Goal: Information Seeking & Learning: Stay updated

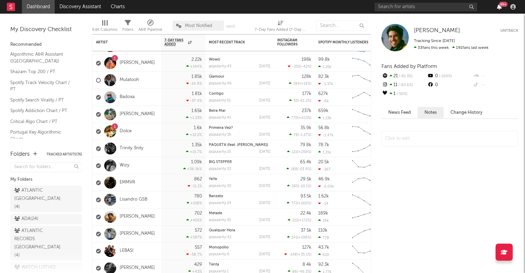
click at [497, 6] on icon "button" at bounding box center [499, 6] width 5 height 5
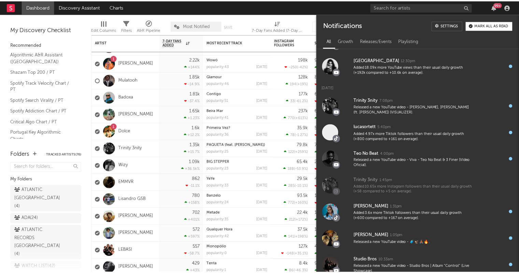
scroll to position [581, 0]
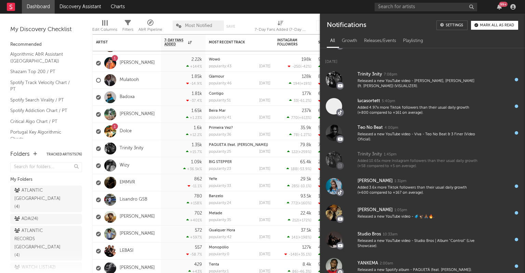
click at [421, 187] on div "Added 3.6x more Tiktok followers than their usual daily growth (+600 compared t…" at bounding box center [417, 190] width 120 height 11
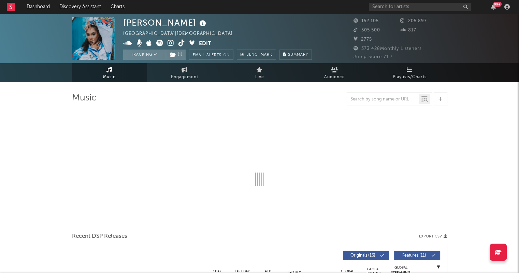
select select "6m"
